Goal: Find specific page/section: Find specific page/section

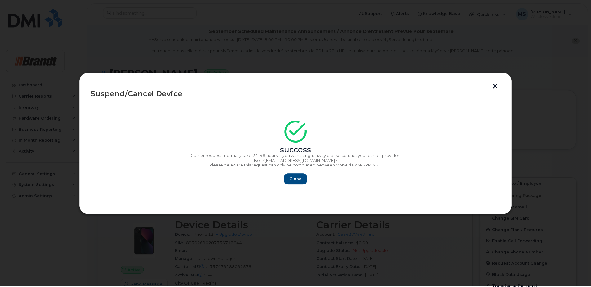
scroll to position [31, 0]
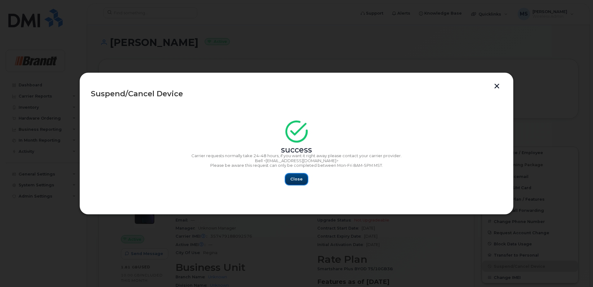
drag, startPoint x: 298, startPoint y: 184, endPoint x: 301, endPoint y: 179, distance: 5.6
click at [300, 182] on button "Close" at bounding box center [296, 178] width 22 height 11
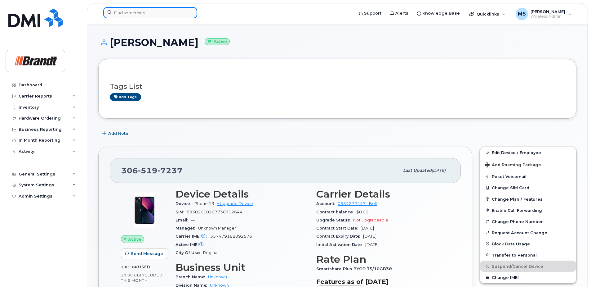
click at [154, 10] on input at bounding box center [150, 12] width 94 height 11
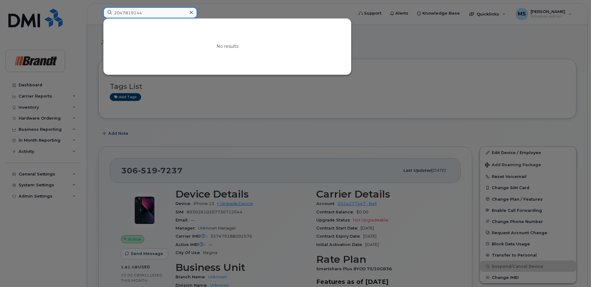
click at [137, 13] on input "2047819144" at bounding box center [150, 12] width 94 height 11
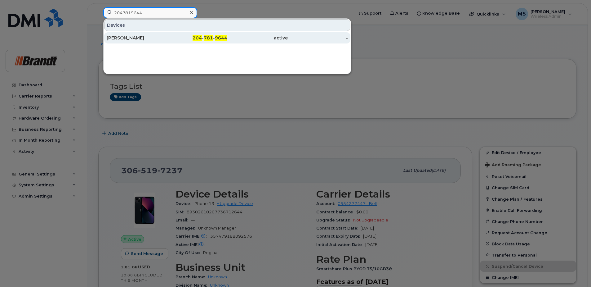
type input "2047819644"
click at [213, 36] on div "204 - 781 - 9644" at bounding box center [197, 38] width 60 height 6
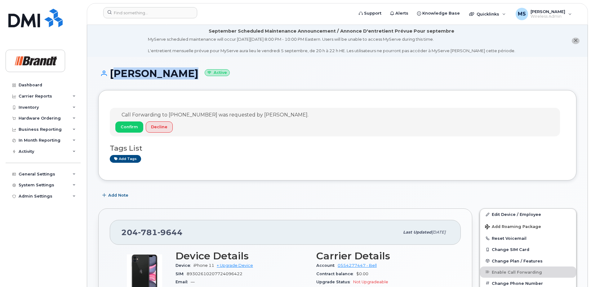
drag, startPoint x: 177, startPoint y: 73, endPoint x: 111, endPoint y: 72, distance: 65.4
click at [111, 72] on h1 "Kyle Brazeau Active" at bounding box center [337, 73] width 478 height 11
drag, startPoint x: 111, startPoint y: 72, endPoint x: 120, endPoint y: 72, distance: 8.7
copy h1 "[PERSON_NAME]"
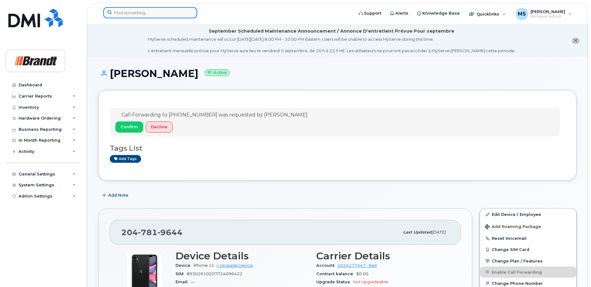
click at [136, 11] on input at bounding box center [150, 12] width 94 height 11
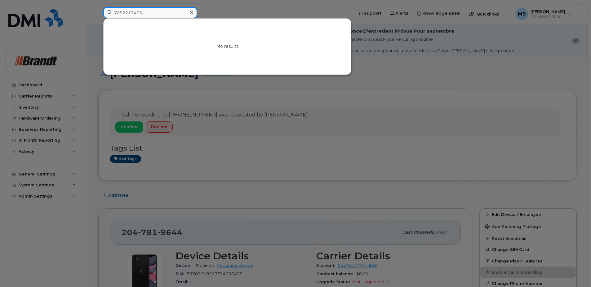
drag, startPoint x: 142, startPoint y: 10, endPoint x: 134, endPoint y: 12, distance: 8.6
click at [134, 12] on input "7052217463" at bounding box center [150, 12] width 94 height 11
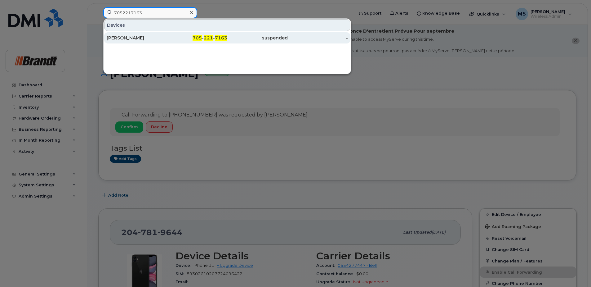
type input "7052217163"
click at [141, 37] on div "Dax Dussault" at bounding box center [137, 38] width 60 height 6
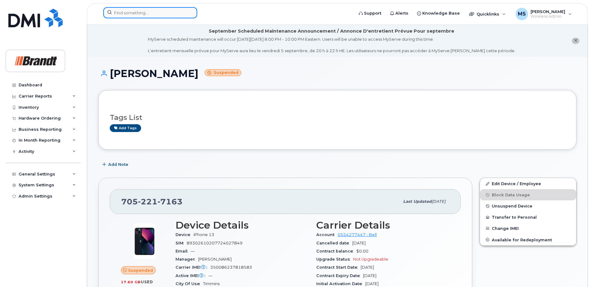
drag, startPoint x: 169, startPoint y: 12, endPoint x: 163, endPoint y: 12, distance: 5.3
click at [168, 12] on input at bounding box center [150, 12] width 94 height 11
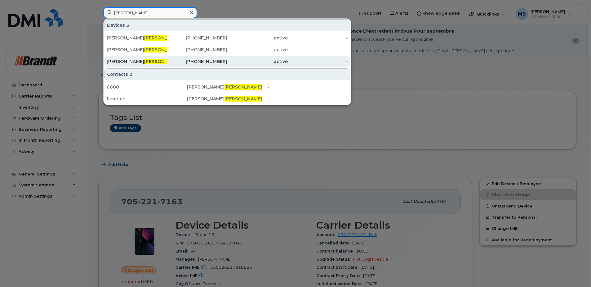
type input "fleming"
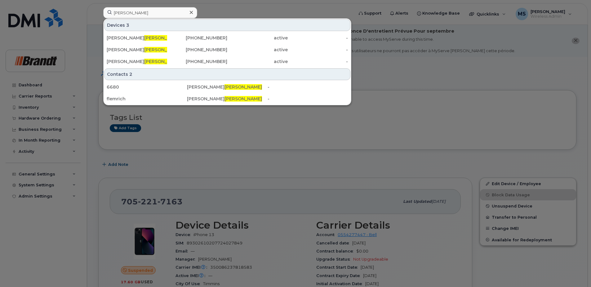
drag, startPoint x: 135, startPoint y: 58, endPoint x: 155, endPoint y: 11, distance: 50.7
click at [135, 58] on div "Richard Fleming" at bounding box center [137, 61] width 60 height 11
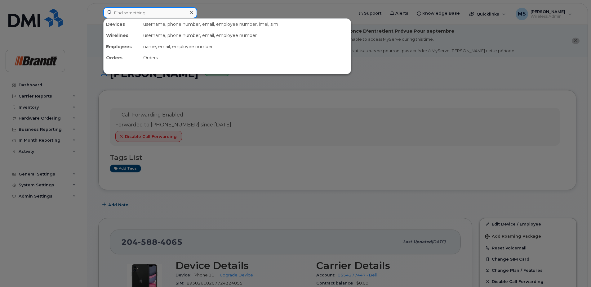
click at [153, 11] on input at bounding box center [150, 12] width 94 height 11
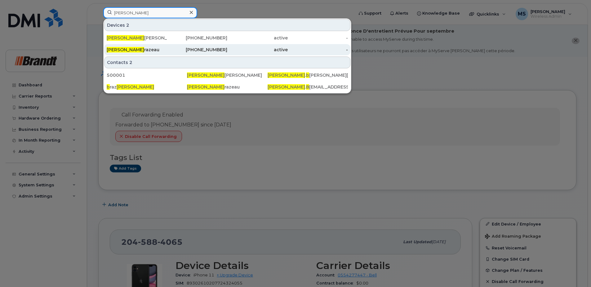
type input "[PERSON_NAME]"
click at [152, 47] on div "[PERSON_NAME]" at bounding box center [137, 50] width 60 height 6
